Goal: Task Accomplishment & Management: Manage account settings

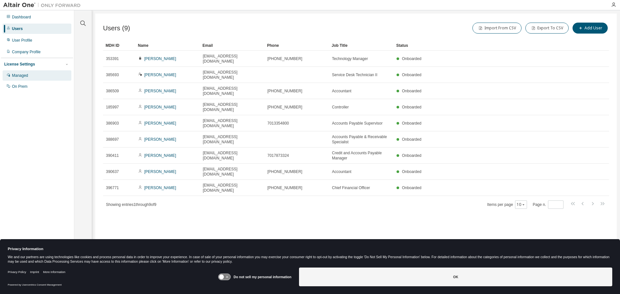
click at [22, 78] on div "Managed" at bounding box center [20, 75] width 16 height 5
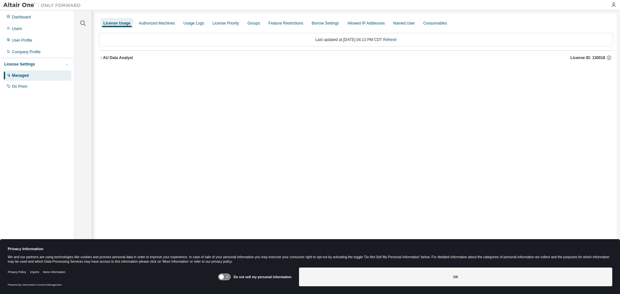
click at [103, 57] on div "AU Data Analyst" at bounding box center [118, 57] width 30 height 5
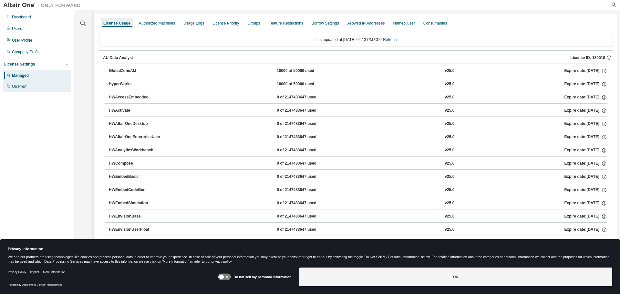
click at [24, 88] on div "On Prem" at bounding box center [19, 86] width 15 height 5
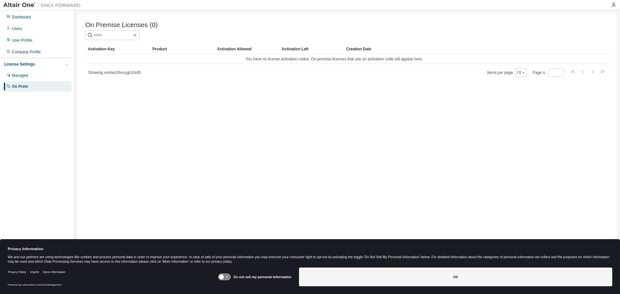
click at [200, 37] on div at bounding box center [346, 35] width 523 height 10
click at [231, 73] on div "Showing entries 1 through 10 of 0 Items per page 10 Page n. *" at bounding box center [346, 72] width 523 height 9
click at [21, 77] on div "Managed" at bounding box center [20, 75] width 16 height 5
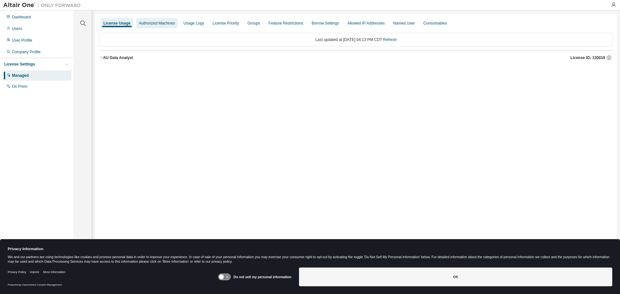
click at [160, 27] on div "Authorized Machines" at bounding box center [156, 23] width 41 height 10
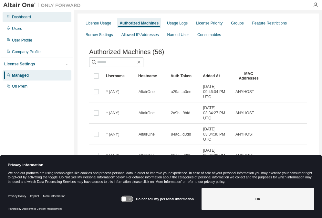
click at [22, 17] on div "Dashboard" at bounding box center [21, 17] width 19 height 5
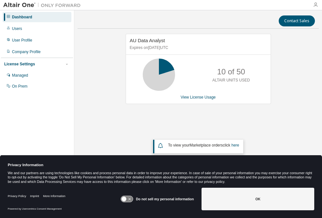
click at [313, 5] on icon "button" at bounding box center [315, 4] width 5 height 5
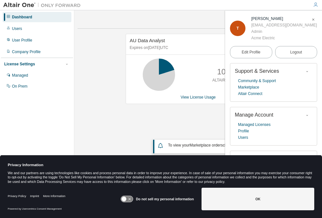
click at [313, 5] on icon "button" at bounding box center [315, 4] width 5 height 5
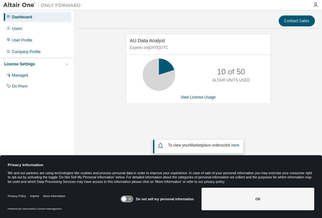
click at [285, 97] on div "AU Data Analyst Expires on August 20, 2025 UTC 10 of 50 ALTAIR UNITS USED View …" at bounding box center [197, 105] width 241 height 142
click at [26, 42] on div "User Profile" at bounding box center [22, 40] width 20 height 5
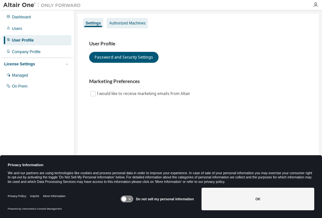
click at [119, 25] on div "Authorized Machines" at bounding box center [127, 23] width 36 height 5
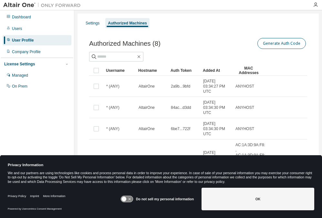
drag, startPoint x: 288, startPoint y: 49, endPoint x: 288, endPoint y: 44, distance: 5.8
click at [288, 49] on div "Generate Auth Code" at bounding box center [252, 44] width 109 height 14
click at [287, 39] on button "Generate Auth Code" at bounding box center [281, 43] width 48 height 11
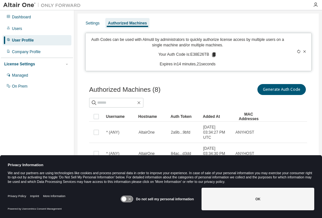
click at [112, 60] on div "Auth Codes can be used with Almutil by administrators to quickly authorize lice…" at bounding box center [187, 52] width 196 height 30
click at [212, 56] on icon at bounding box center [214, 55] width 4 height 5
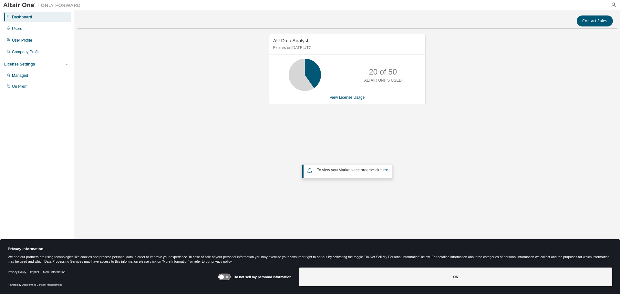
click at [126, 126] on div "AU Data Analyst Expires on August 20, 2025 UTC 20 of 50 ALTAIR UNITS USED View …" at bounding box center [346, 129] width 539 height 191
click at [170, 101] on div "AU Data Analyst Expires on August 20, 2025 UTC 20 of 50 ALTAIR UNITS USED View …" at bounding box center [346, 129] width 539 height 191
click at [34, 84] on div "On Prem" at bounding box center [37, 86] width 69 height 10
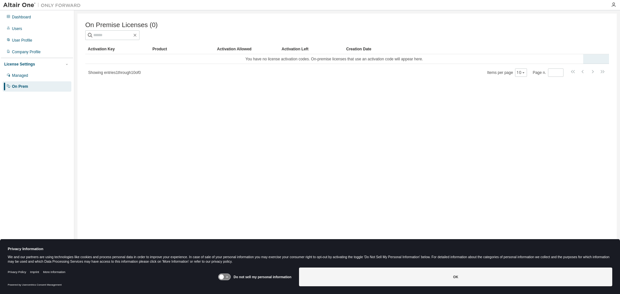
click at [138, 64] on td "You have no license activation codes. On-premise licenses that use an activatio…" at bounding box center [334, 59] width 498 height 10
drag, startPoint x: 117, startPoint y: 74, endPoint x: 136, endPoint y: 76, distance: 18.1
click at [136, 75] on span "Showing entries 1 through 10 of 0" at bounding box center [114, 72] width 53 height 5
click at [145, 91] on div "On Premise Licenses (0) Clear Load Save Save As Field Operator Value Select fil…" at bounding box center [346, 143] width 539 height 258
click at [36, 76] on div "Managed" at bounding box center [37, 75] width 69 height 10
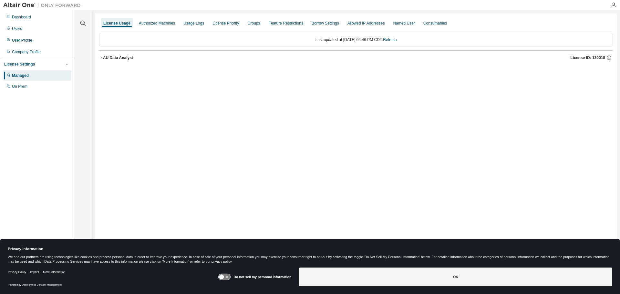
click at [102, 57] on icon "button" at bounding box center [101, 58] width 4 height 4
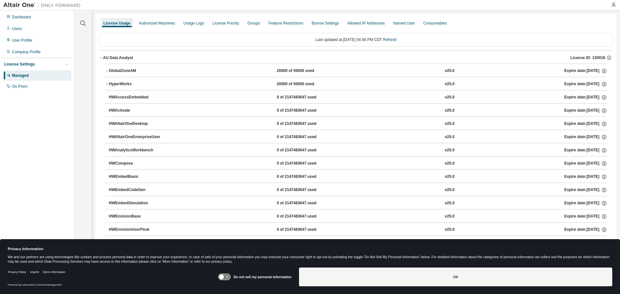
click at [106, 72] on icon "button" at bounding box center [107, 71] width 4 height 4
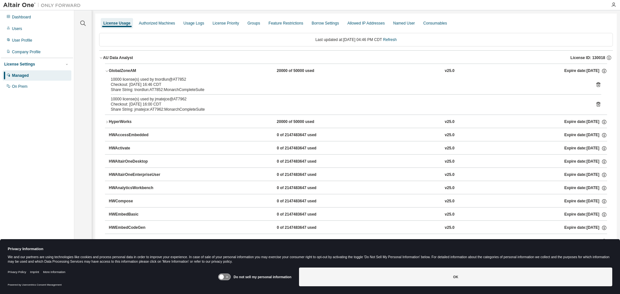
click at [106, 72] on icon "button" at bounding box center [107, 71] width 4 height 4
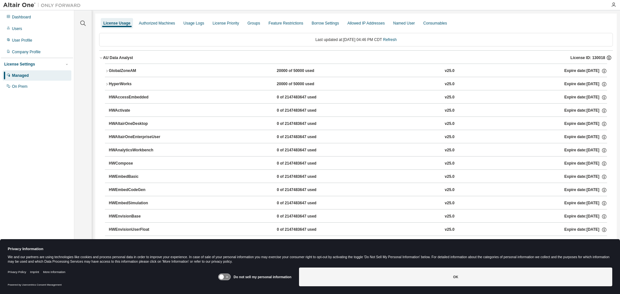
click at [606, 58] on icon "button" at bounding box center [609, 58] width 6 height 6
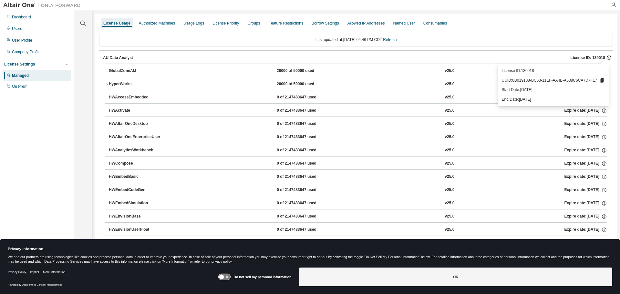
click at [606, 58] on icon "button" at bounding box center [609, 58] width 6 height 6
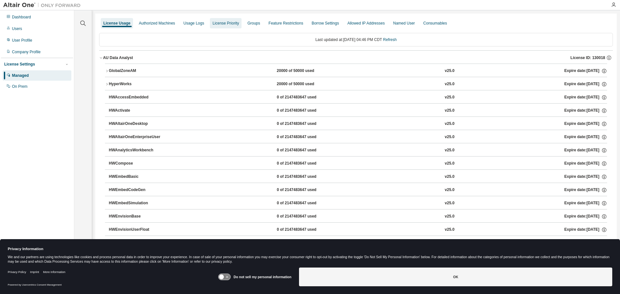
click at [231, 25] on div "License Priority" at bounding box center [225, 23] width 26 height 5
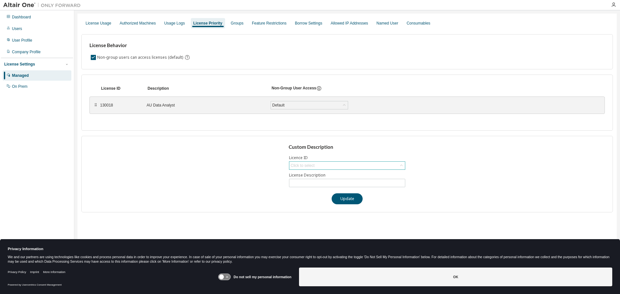
click at [311, 163] on div "Click to select" at bounding box center [302, 165] width 24 height 5
click at [419, 149] on div "Custom Description Licence ID Click to select 130018 - AU Data Analyst License …" at bounding box center [346, 174] width 531 height 76
click at [315, 167] on div "Click to select" at bounding box center [347, 166] width 116 height 8
click at [221, 172] on div "Custom Description Licence ID Click to select 130018 - AU Data Analyst License …" at bounding box center [346, 174] width 531 height 76
click at [300, 100] on div "130018 AU Data Analyst Default Save" at bounding box center [243, 105] width 287 height 12
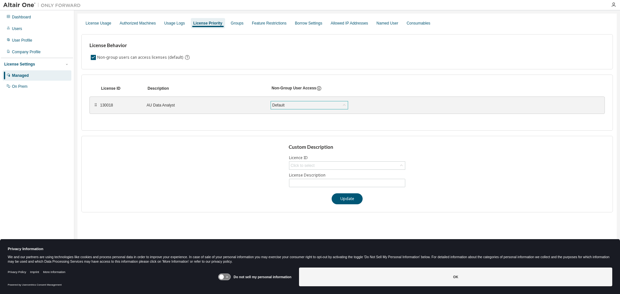
click at [302, 108] on div "Default" at bounding box center [309, 105] width 77 height 8
click at [298, 104] on div "Default" at bounding box center [309, 105] width 77 height 8
click at [229, 116] on div "License ID Description Non-Group User Access ⠿ 130018 AU Data Analyst Default S…" at bounding box center [346, 103] width 531 height 56
click at [236, 24] on div "Groups" at bounding box center [237, 23] width 13 height 5
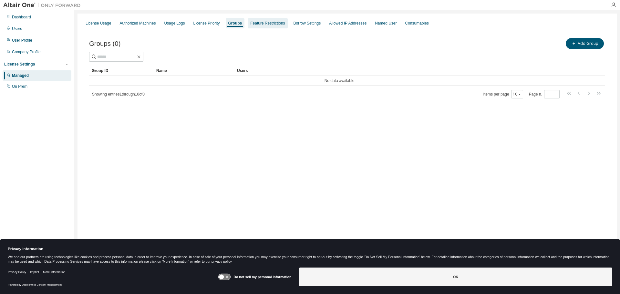
click at [250, 23] on div "Feature Restrictions" at bounding box center [267, 23] width 35 height 5
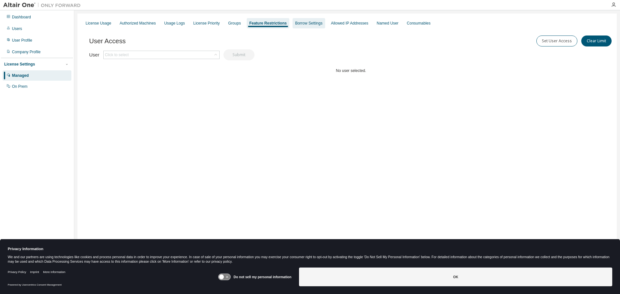
click at [303, 27] on div "Borrow Settings" at bounding box center [308, 23] width 33 height 10
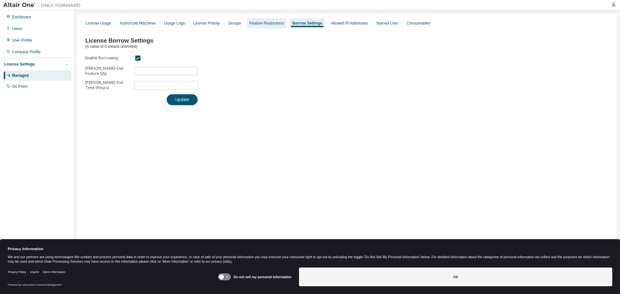
click at [269, 24] on div "Feature Restrictions" at bounding box center [266, 23] width 35 height 5
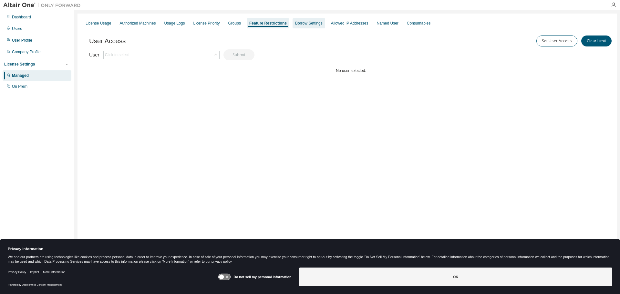
click at [298, 27] on div "Borrow Settings" at bounding box center [308, 23] width 33 height 10
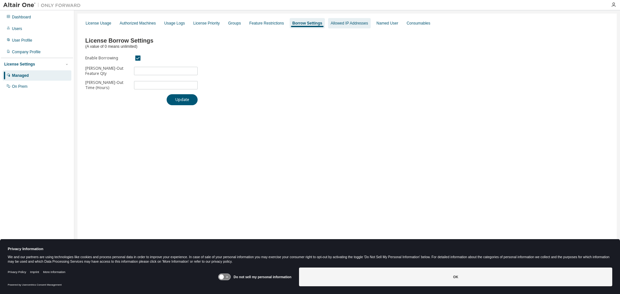
click at [338, 25] on div "Allowed IP Addresses" at bounding box center [348, 23] width 37 height 5
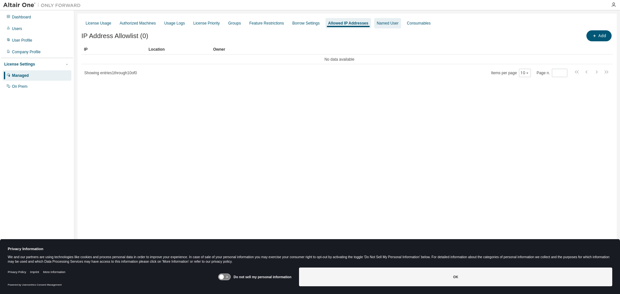
click at [377, 23] on div "Named User" at bounding box center [388, 23] width 22 height 5
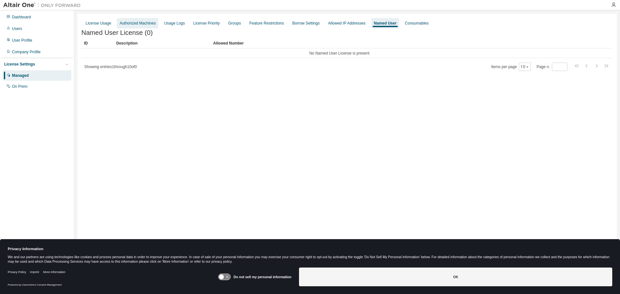
click at [146, 27] on div "Authorized Machines" at bounding box center [137, 23] width 41 height 10
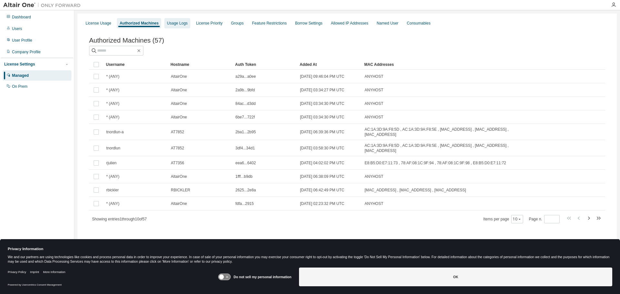
click at [180, 23] on div "Usage Logs" at bounding box center [177, 23] width 21 height 5
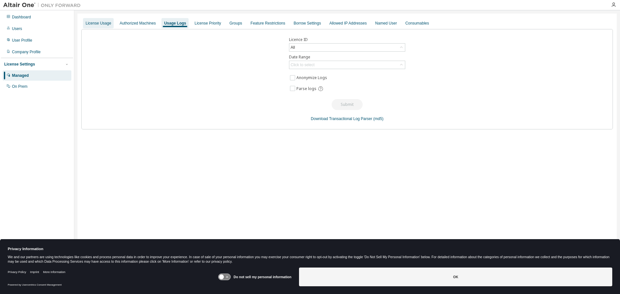
click at [108, 23] on div "License Usage" at bounding box center [98, 23] width 25 height 5
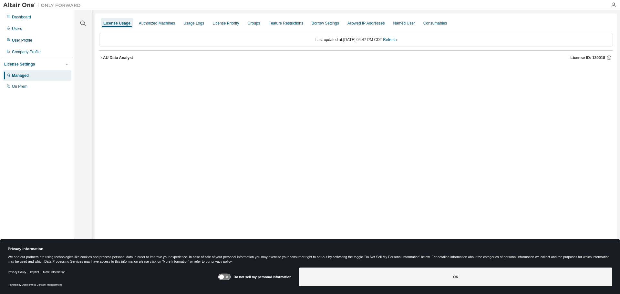
click at [103, 58] on icon "button" at bounding box center [101, 58] width 4 height 4
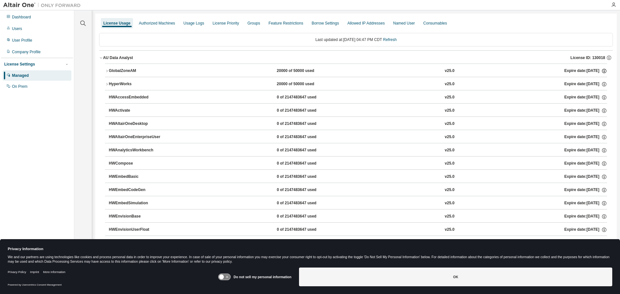
click at [601, 72] on icon "button" at bounding box center [604, 71] width 6 height 6
click at [105, 70] on icon "button" at bounding box center [107, 71] width 4 height 4
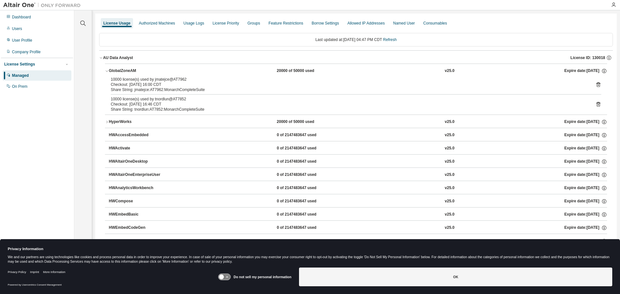
click at [105, 70] on icon "button" at bounding box center [107, 71] width 4 height 4
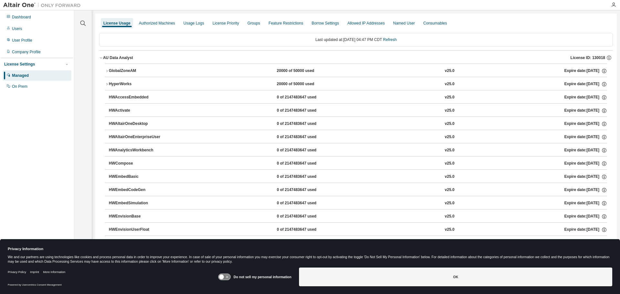
click at [105, 70] on icon "button" at bounding box center [107, 71] width 4 height 4
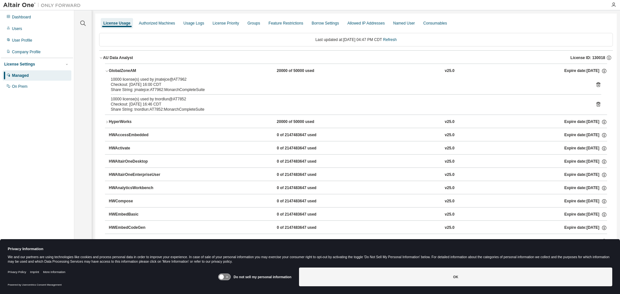
click at [447, 85] on div "Checkout: 2025-08-15 16:00 CDT" at bounding box center [348, 84] width 475 height 5
click at [606, 57] on icon "button" at bounding box center [609, 58] width 6 height 6
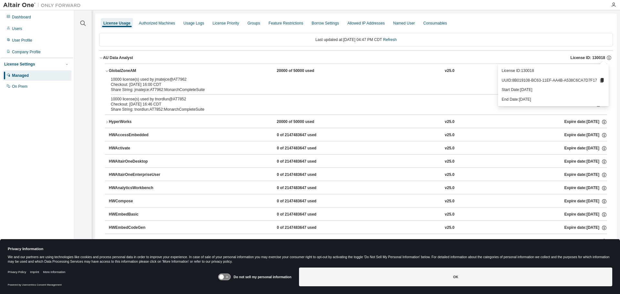
click at [115, 54] on button "AU Data Analyst License ID: 130018" at bounding box center [355, 58] width 513 height 14
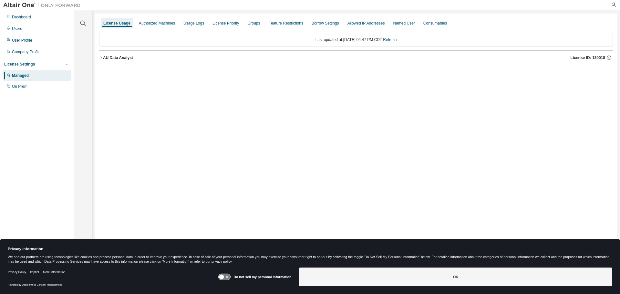
drag, startPoint x: 224, startPoint y: 89, endPoint x: 188, endPoint y: 92, distance: 35.9
click at [188, 92] on div "License Usage Authorized Machines Usage Logs License Priority Groups Feature Re…" at bounding box center [355, 143] width 521 height 258
click at [609, 60] on icon "button" at bounding box center [608, 58] width 5 height 5
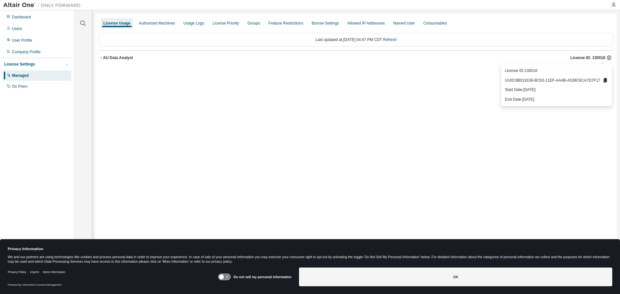
click at [609, 60] on icon "button" at bounding box center [608, 58] width 5 height 5
click at [608, 56] on icon "button" at bounding box center [609, 58] width 6 height 6
click at [36, 85] on div "On Prem" at bounding box center [37, 86] width 69 height 10
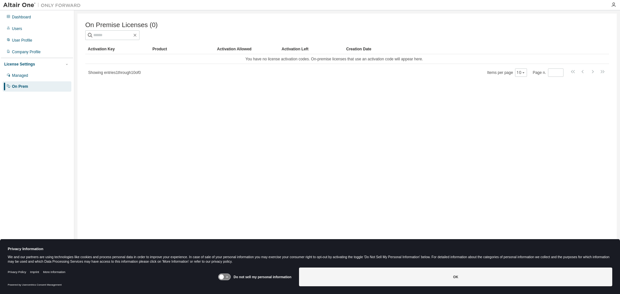
click at [194, 106] on div "On Premise Licenses (0) Clear Load Save Save As Field Operator Value Select fil…" at bounding box center [346, 143] width 539 height 258
click at [16, 76] on div "Managed" at bounding box center [20, 75] width 16 height 5
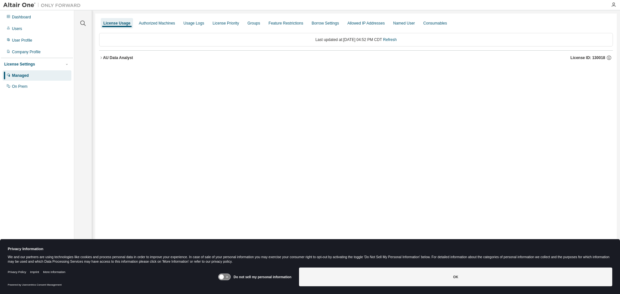
click at [103, 61] on button "AU Data Analyst License ID: 130018" at bounding box center [355, 58] width 513 height 14
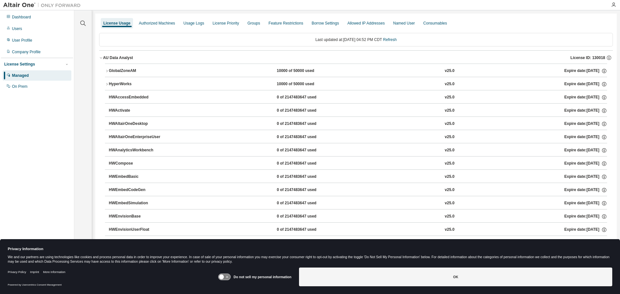
click at [106, 69] on icon "button" at bounding box center [107, 71] width 4 height 4
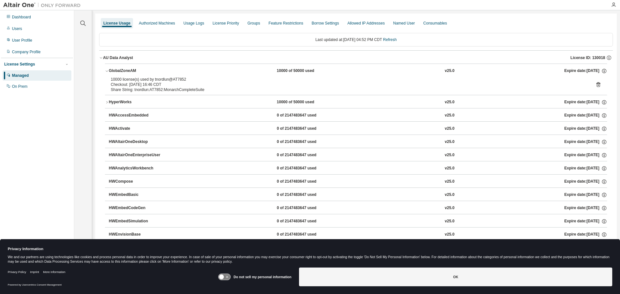
click at [138, 100] on div "HyperWorks" at bounding box center [138, 102] width 58 height 6
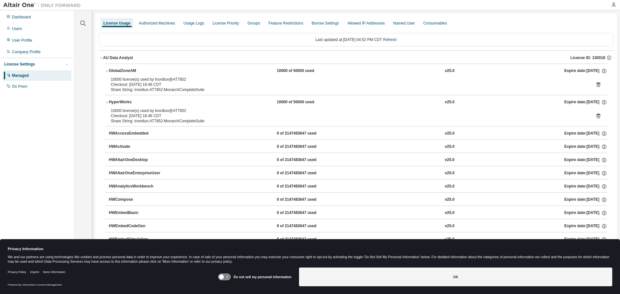
click at [135, 133] on div "HWAccessEmbedded" at bounding box center [138, 134] width 58 height 6
click at [125, 100] on div "HyperWorks" at bounding box center [138, 102] width 58 height 6
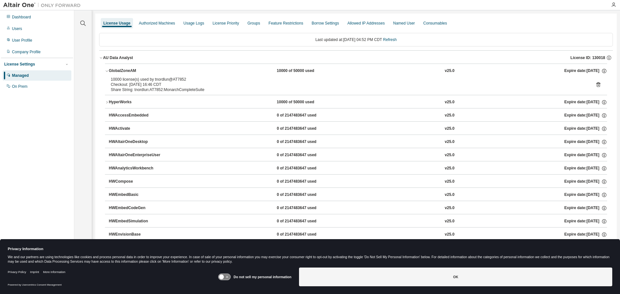
click at [133, 69] on div "GlobalZoneAM" at bounding box center [138, 71] width 58 height 6
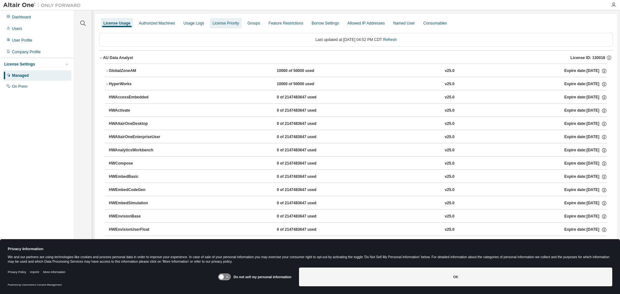
click at [229, 26] on div "License Priority" at bounding box center [226, 23] width 32 height 10
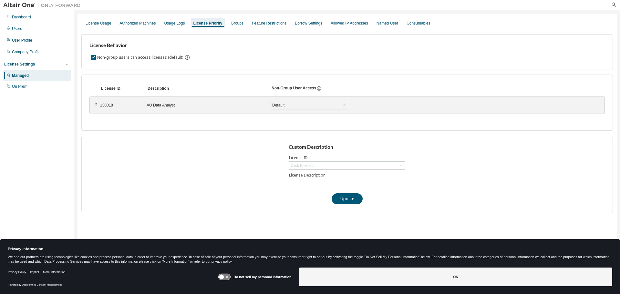
click at [231, 121] on div "License ID Description Non-Group User Access ⠿ 130018 AU Data Analyst Default S…" at bounding box center [346, 103] width 531 height 56
click at [303, 167] on div "Click to select" at bounding box center [302, 165] width 24 height 5
click at [301, 185] on li "130018 - AU Data Analyst" at bounding box center [346, 183] width 114 height 8
type input "**********"
click at [344, 201] on button "Update" at bounding box center [346, 198] width 31 height 11
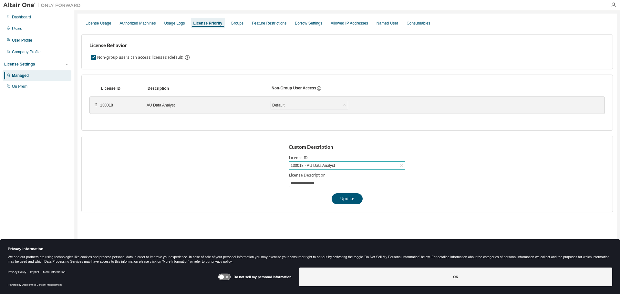
click at [312, 163] on div "130018 - AU Data Analyst" at bounding box center [312, 165] width 46 height 7
click at [304, 105] on div "Default" at bounding box center [309, 105] width 77 height 8
click at [238, 25] on div "Groups" at bounding box center [237, 23] width 13 height 5
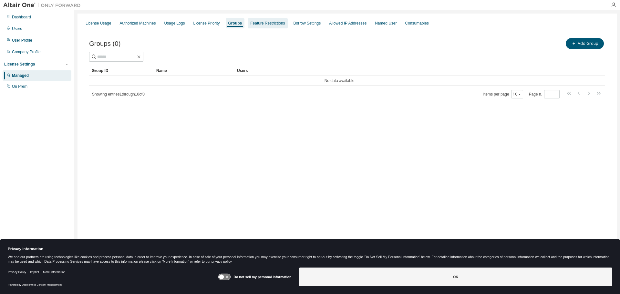
click at [255, 23] on div "Feature Restrictions" at bounding box center [267, 23] width 35 height 5
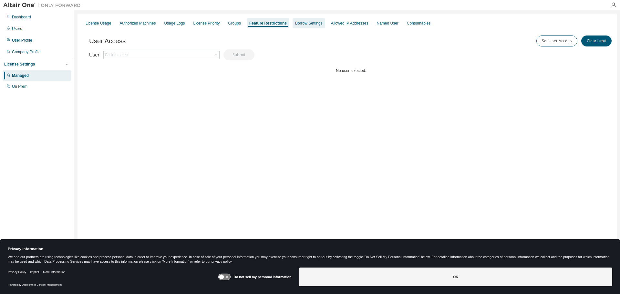
click at [300, 23] on div "Borrow Settings" at bounding box center [308, 23] width 27 height 5
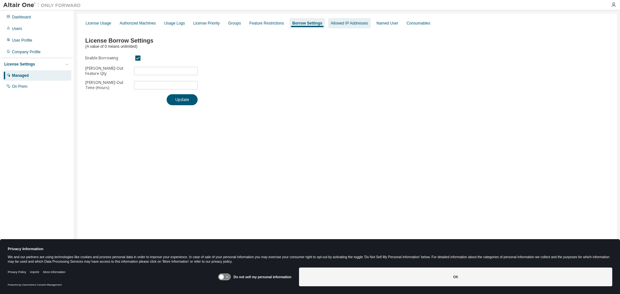
click at [345, 23] on div "Allowed IP Addresses" at bounding box center [348, 23] width 37 height 5
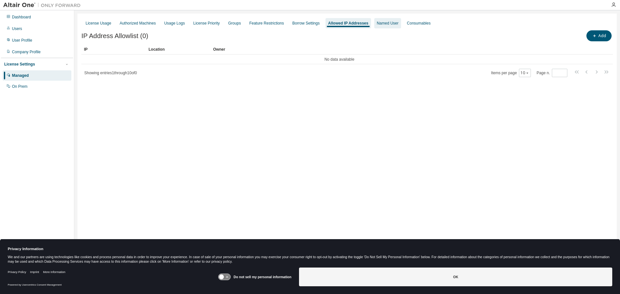
click at [387, 25] on div "Named User" at bounding box center [388, 23] width 22 height 5
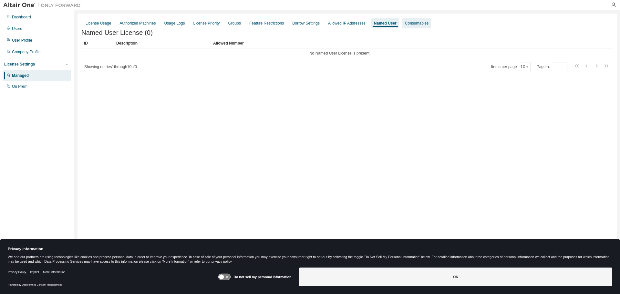
click at [405, 25] on div "Consumables" at bounding box center [417, 23] width 24 height 5
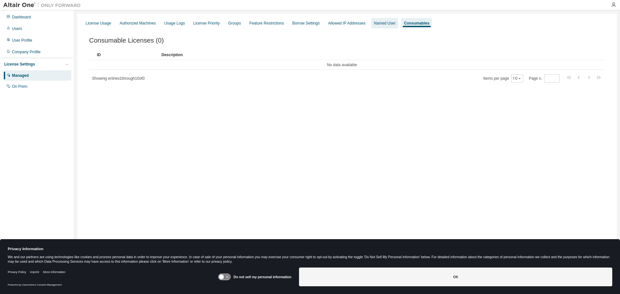
click at [386, 25] on div "Named User" at bounding box center [385, 23] width 22 height 5
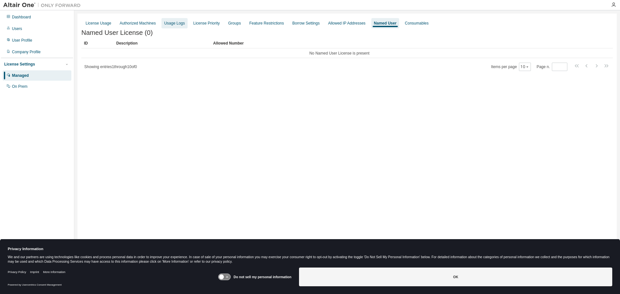
click at [164, 25] on div "Usage Logs" at bounding box center [174, 23] width 21 height 5
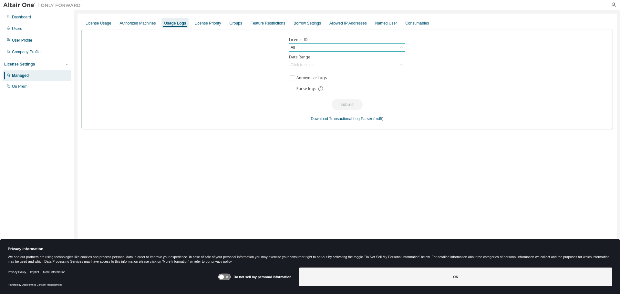
click at [302, 46] on div "All" at bounding box center [347, 48] width 116 height 8
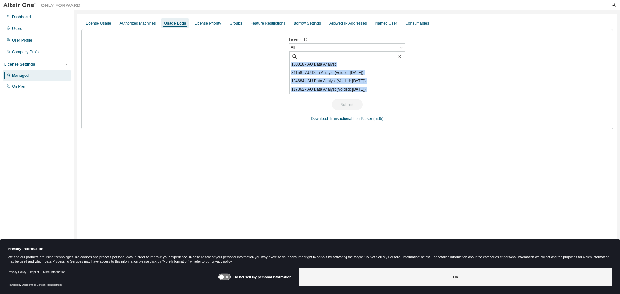
drag, startPoint x: 302, startPoint y: 46, endPoint x: 439, endPoint y: 54, distance: 137.7
click at [439, 54] on div "Licence ID All All 130018 - AU Data Analyst 81158 - AU Data Analyst (Voided: 20…" at bounding box center [346, 79] width 531 height 100
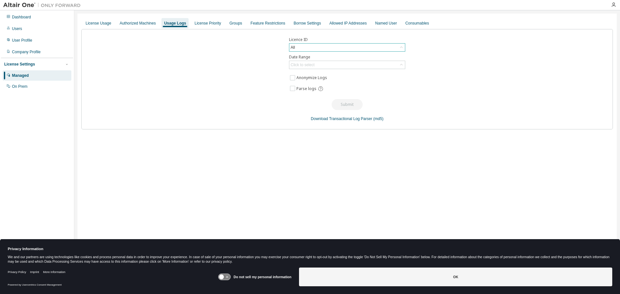
click at [392, 46] on div "All" at bounding box center [347, 48] width 116 height 8
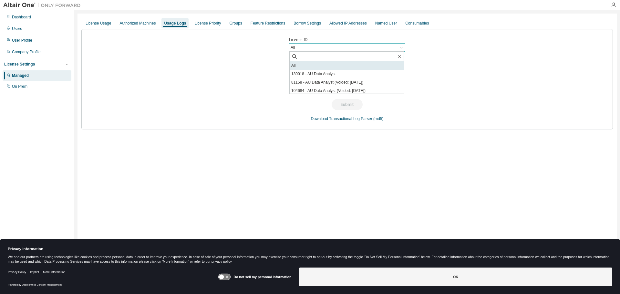
click at [358, 68] on li "All" at bounding box center [346, 65] width 114 height 8
click at [338, 61] on div "Click to select" at bounding box center [347, 65] width 116 height 8
click at [346, 64] on div "Click to select" at bounding box center [347, 65] width 116 height 8
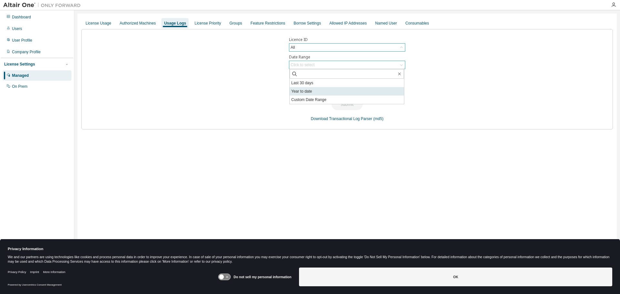
click at [329, 95] on li "Year to date" at bounding box center [346, 91] width 114 height 8
click at [343, 106] on button "Submit" at bounding box center [346, 104] width 31 height 11
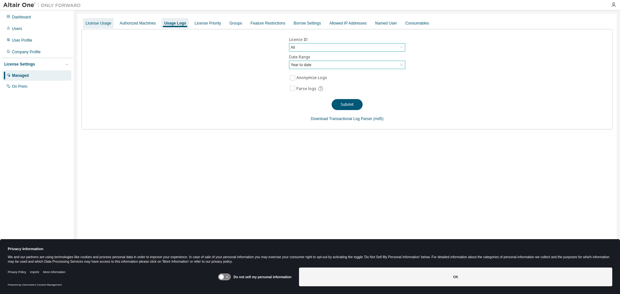
click at [92, 21] on div "License Usage" at bounding box center [98, 23] width 25 height 5
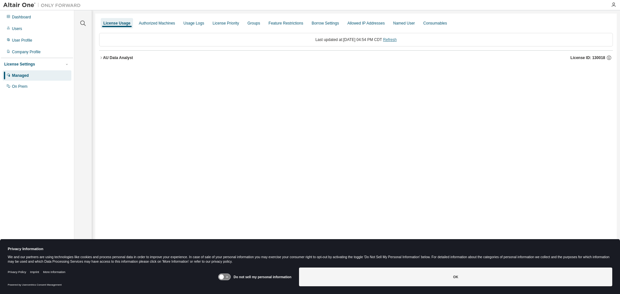
click at [391, 39] on link "Refresh" at bounding box center [390, 39] width 14 height 5
click at [317, 52] on button "AU Data Analyst License ID: 130018" at bounding box center [355, 58] width 513 height 14
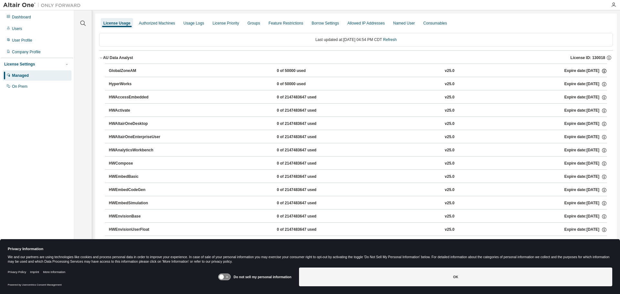
click at [601, 71] on icon "button" at bounding box center [604, 71] width 6 height 6
click at [602, 70] on icon "button" at bounding box center [603, 71] width 5 height 5
click at [606, 58] on icon "button" at bounding box center [609, 58] width 6 height 6
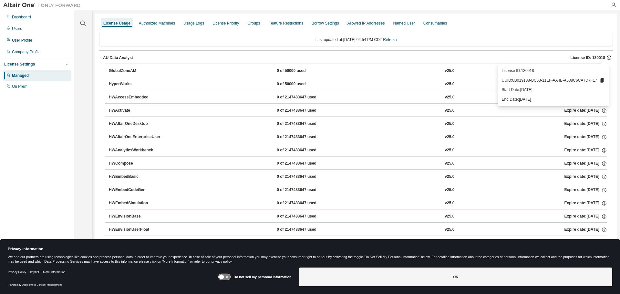
click at [606, 56] on icon "button" at bounding box center [609, 58] width 6 height 6
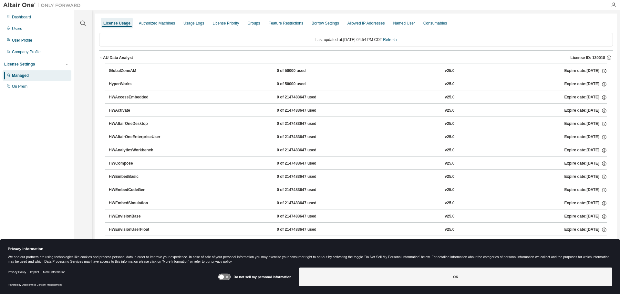
click at [601, 69] on icon "button" at bounding box center [604, 71] width 6 height 6
click at [602, 70] on icon "button" at bounding box center [603, 71] width 5 height 5
drag, startPoint x: 29, startPoint y: 75, endPoint x: 23, endPoint y: 76, distance: 6.3
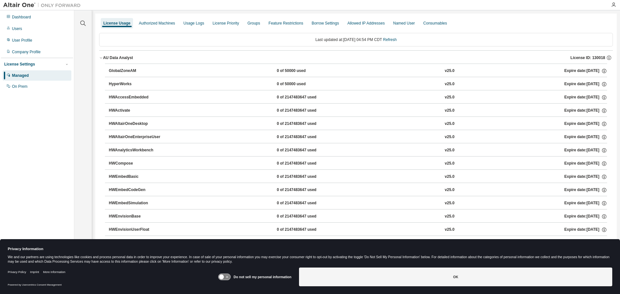
click at [29, 75] on div "Managed" at bounding box center [20, 75] width 17 height 5
click at [21, 76] on div "Managed" at bounding box center [20, 75] width 17 height 5
click at [606, 57] on icon "button" at bounding box center [608, 58] width 5 height 5
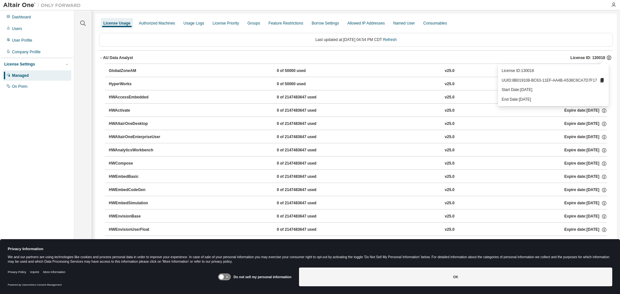
click at [606, 57] on icon "button" at bounding box center [608, 58] width 5 height 5
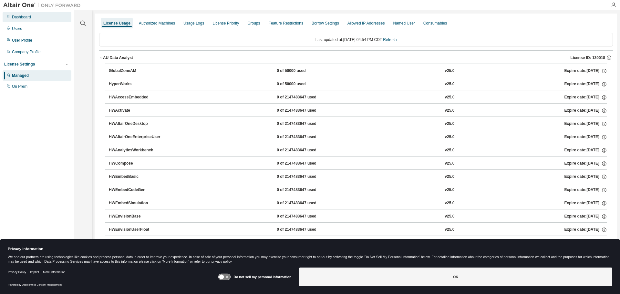
click at [27, 17] on div "Dashboard" at bounding box center [21, 17] width 19 height 5
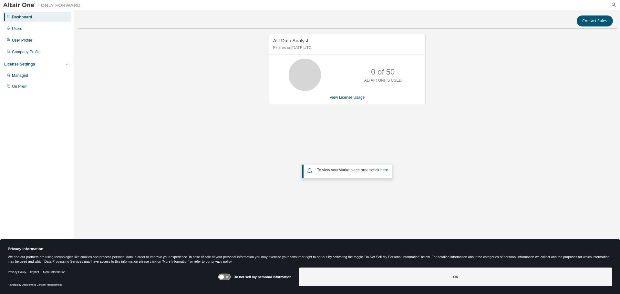
click at [17, 6] on img at bounding box center [43, 5] width 81 height 6
click at [60, 8] on img at bounding box center [43, 5] width 81 height 6
click at [382, 170] on link "here" at bounding box center [384, 170] width 8 height 5
